Goal: Task Accomplishment & Management: Manage account settings

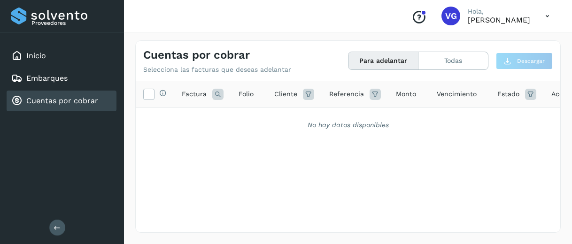
click at [81, 97] on link "Cuentas por cobrar" at bounding box center [62, 100] width 72 height 9
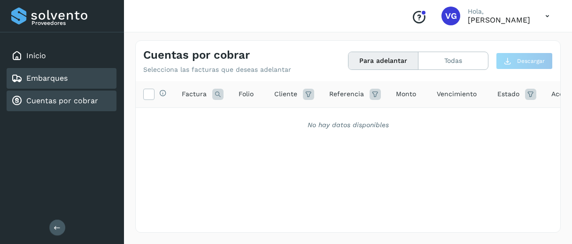
click at [55, 82] on link "Embarques" at bounding box center [46, 78] width 41 height 9
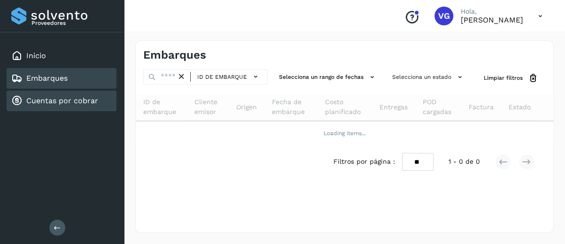
click at [61, 103] on link "Cuentas por cobrar" at bounding box center [62, 100] width 72 height 9
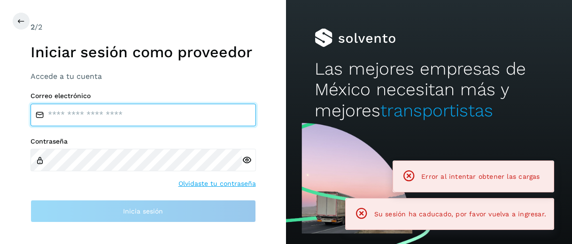
type input "**********"
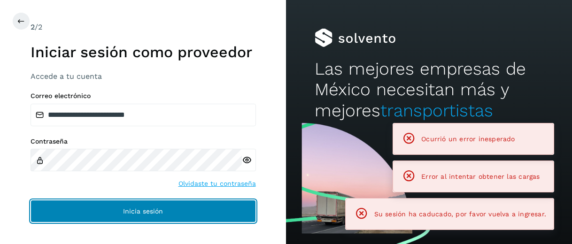
click at [137, 210] on span "Inicia sesión" at bounding box center [143, 211] width 40 height 7
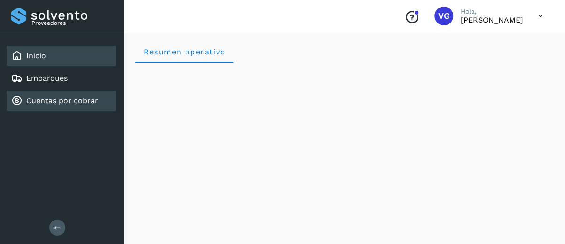
click at [84, 102] on link "Cuentas por cobrar" at bounding box center [62, 100] width 72 height 9
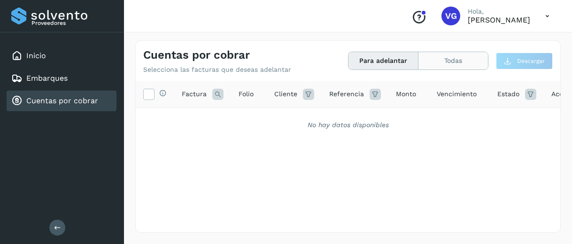
click at [430, 69] on button "Todas" at bounding box center [454, 60] width 70 height 17
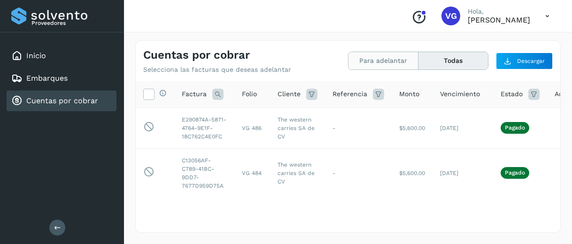
click at [371, 59] on button "Para adelantar" at bounding box center [384, 60] width 70 height 17
